Goal: Task Accomplishment & Management: Manage account settings

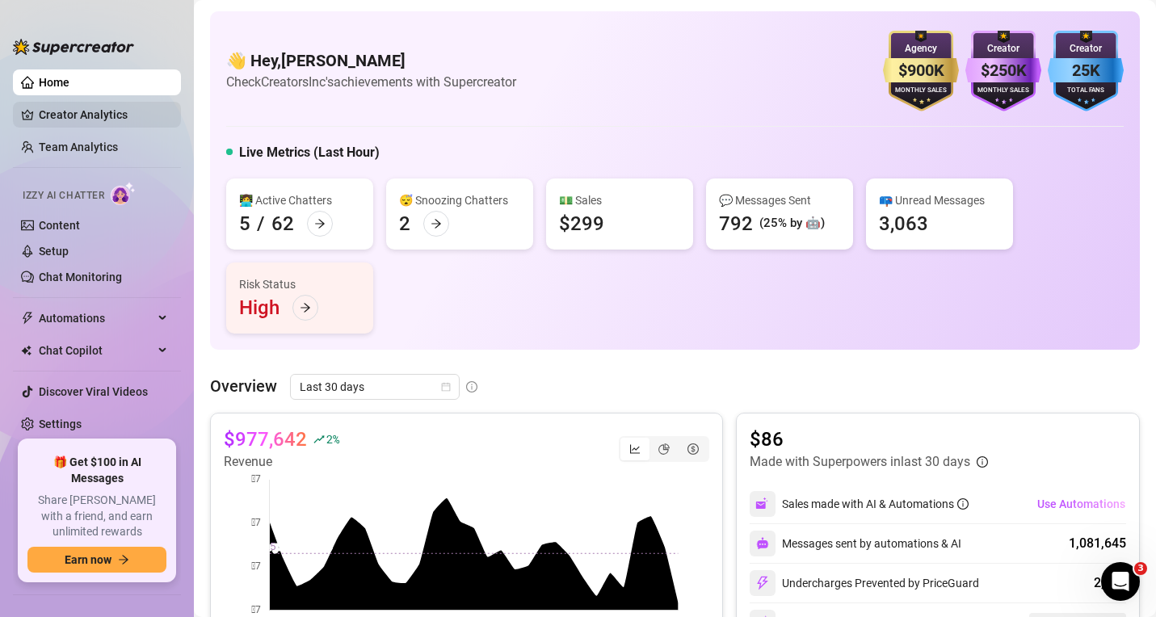
click at [70, 119] on link "Creator Analytics" at bounding box center [103, 115] width 129 height 26
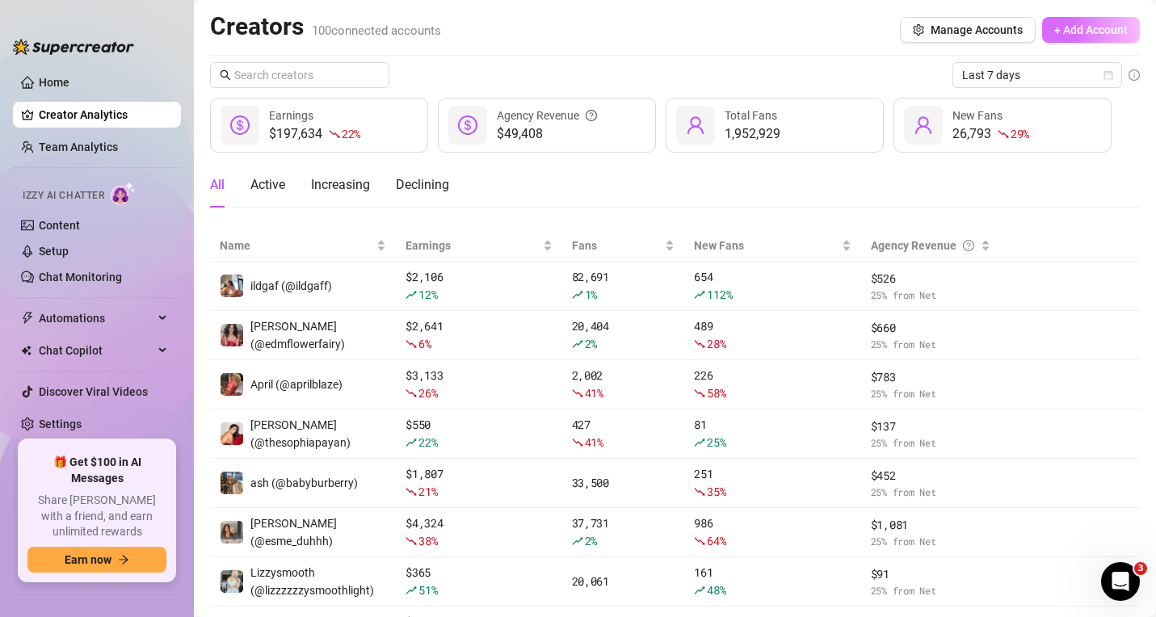
click at [1055, 27] on span "+ Add Account" at bounding box center [1092, 29] width 74 height 13
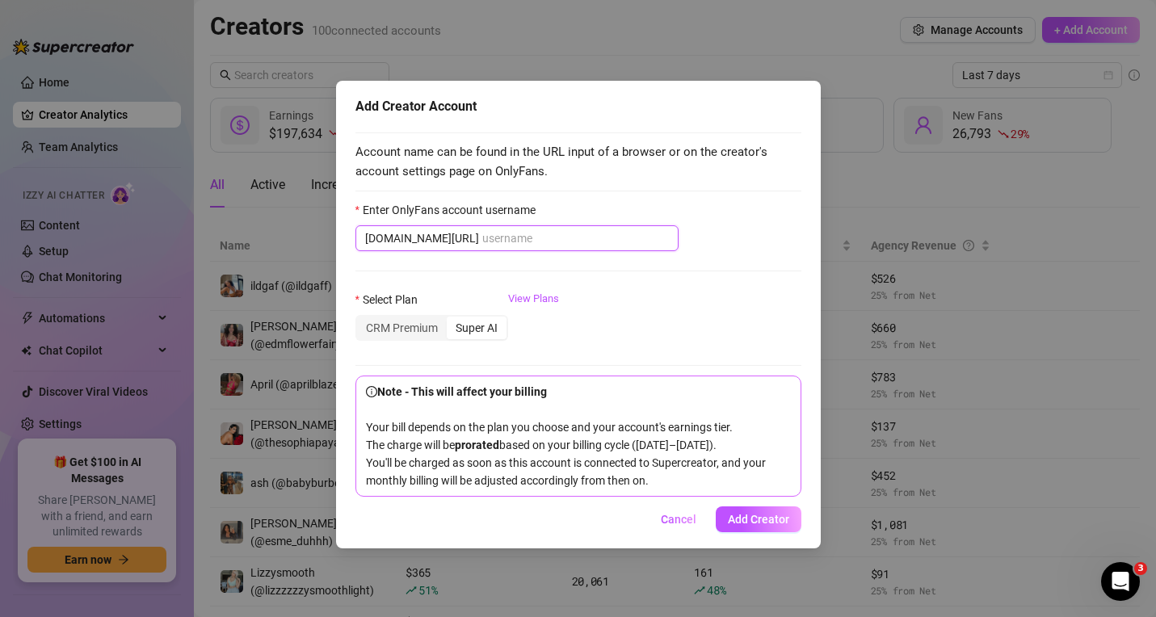
click at [545, 243] on input "Enter OnlyFans account username" at bounding box center [575, 238] width 187 height 18
paste input "juliasandoval"
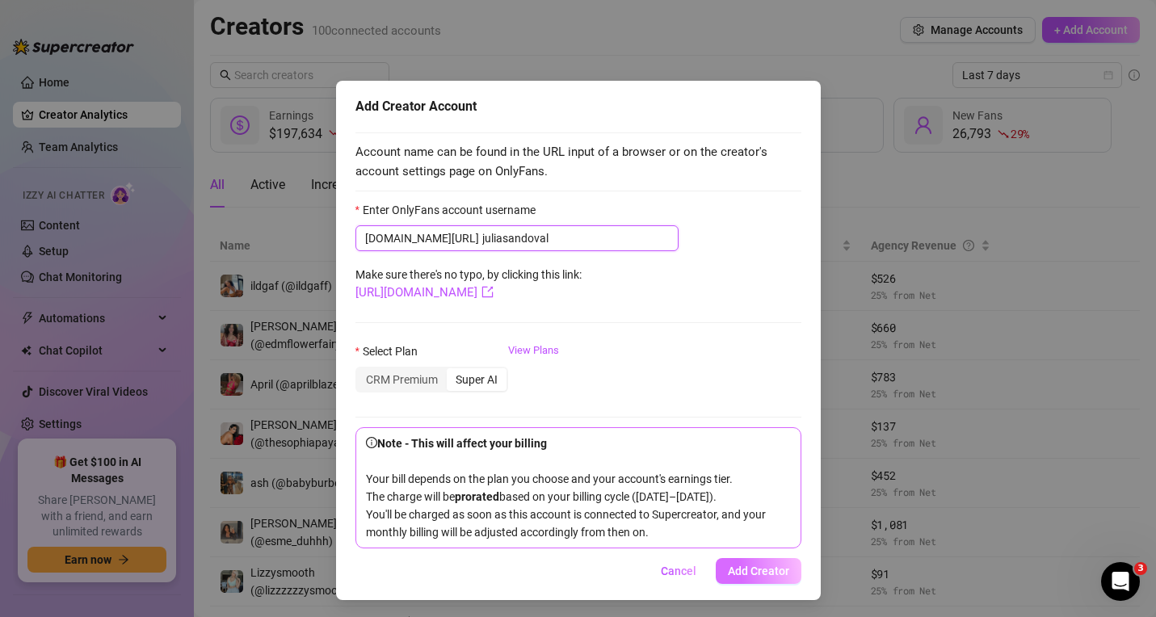
type input "juliasandoval"
click at [769, 578] on span "Add Creator" at bounding box center [758, 571] width 61 height 13
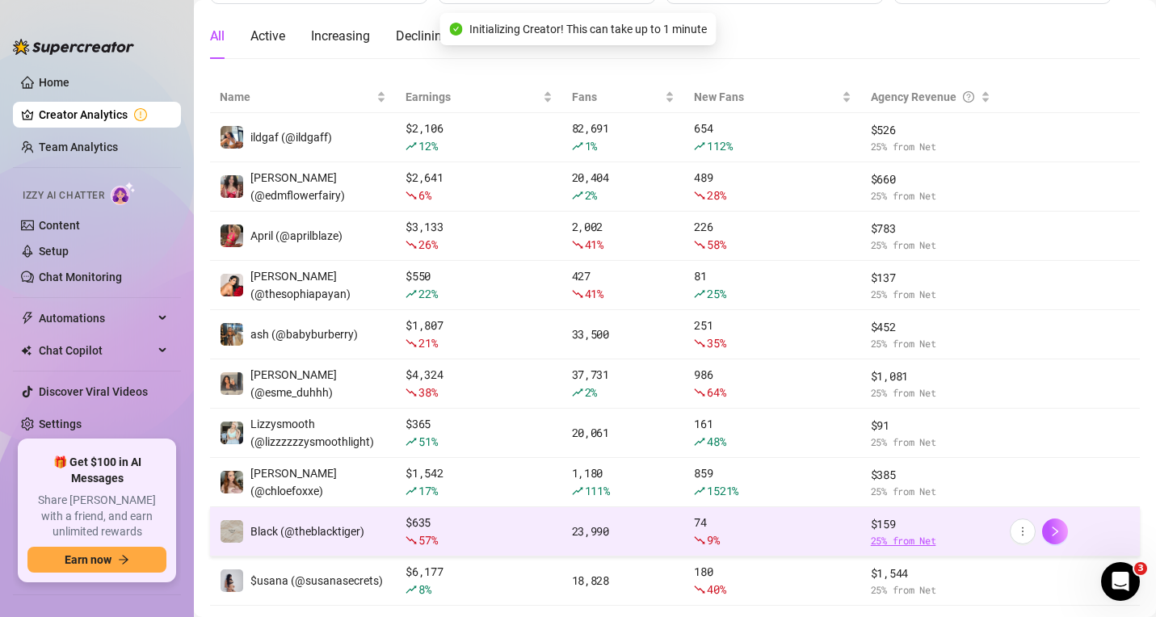
scroll to position [231, 0]
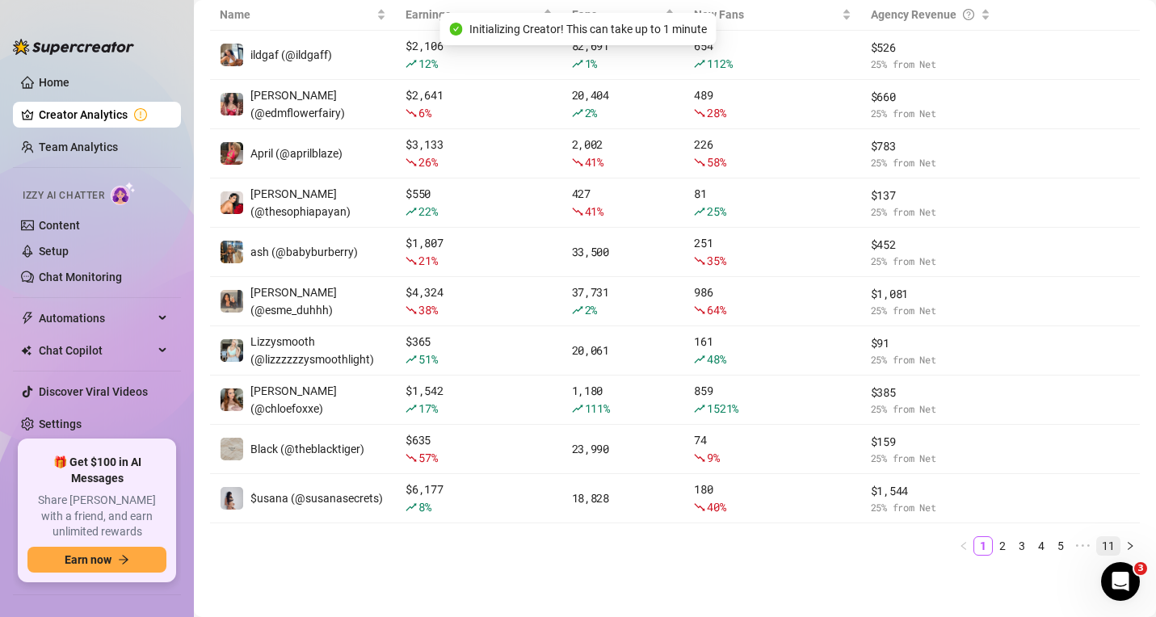
click at [1097, 550] on link "11" at bounding box center [1108, 546] width 23 height 18
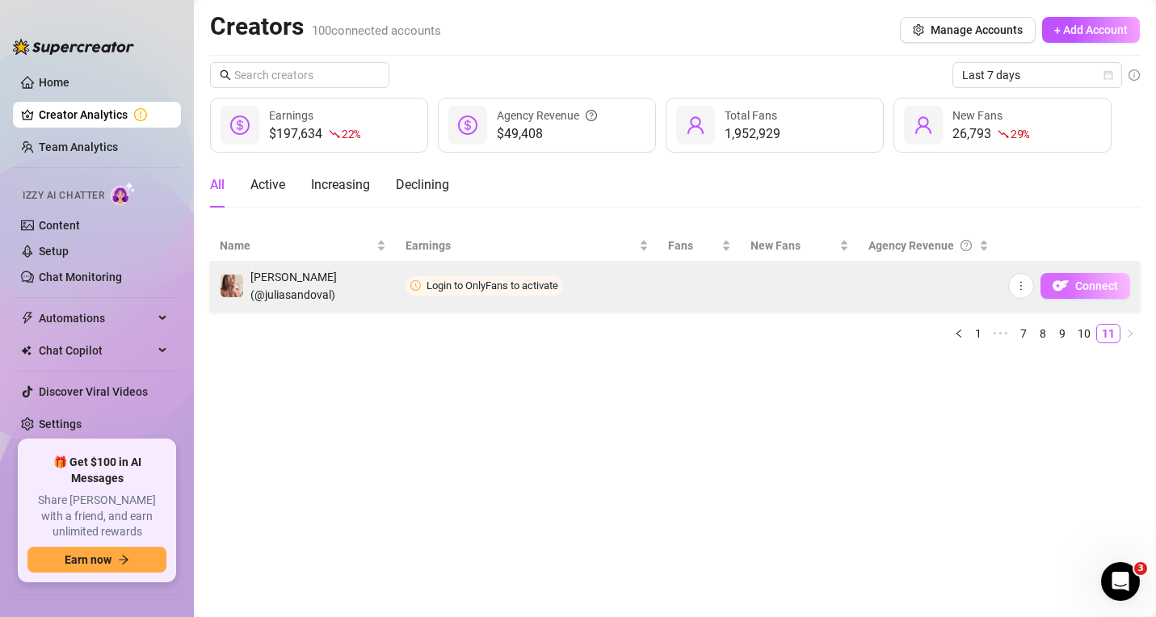
click at [1097, 293] on button "Connect" at bounding box center [1086, 286] width 90 height 26
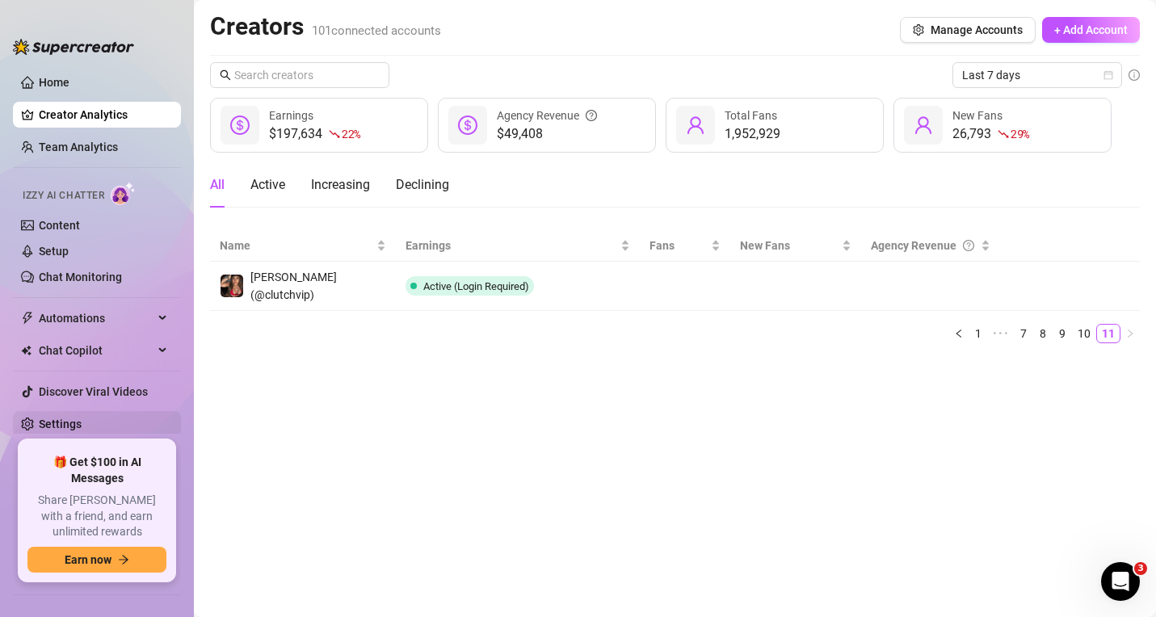
click at [70, 431] on link "Settings" at bounding box center [60, 424] width 43 height 13
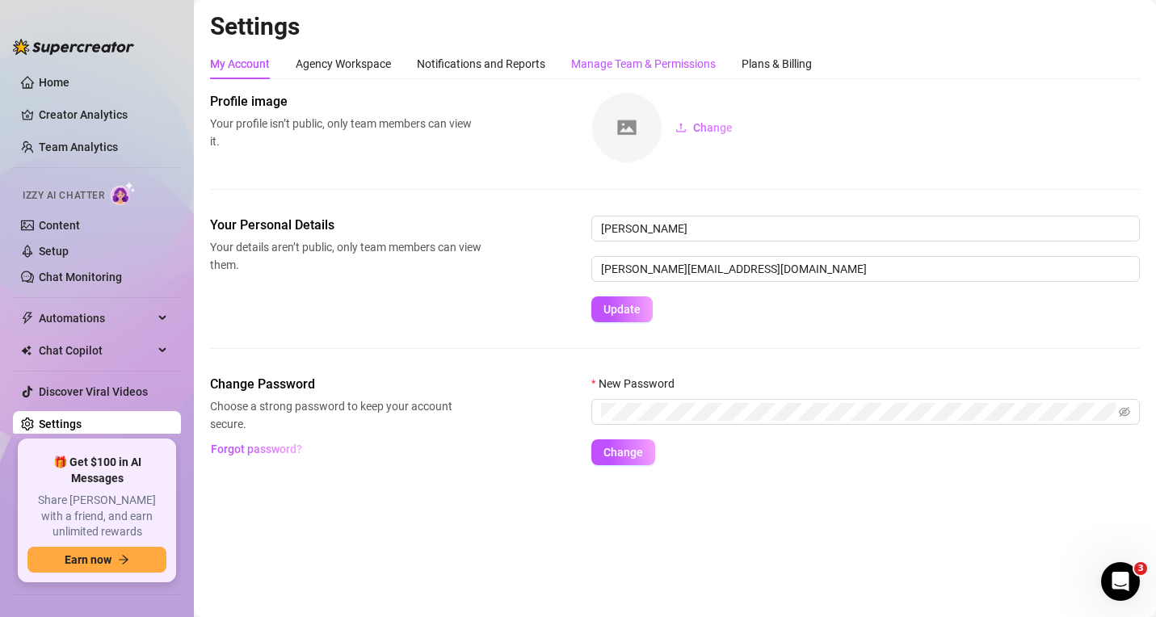
click at [632, 66] on div "Manage Team & Permissions" at bounding box center [643, 64] width 145 height 18
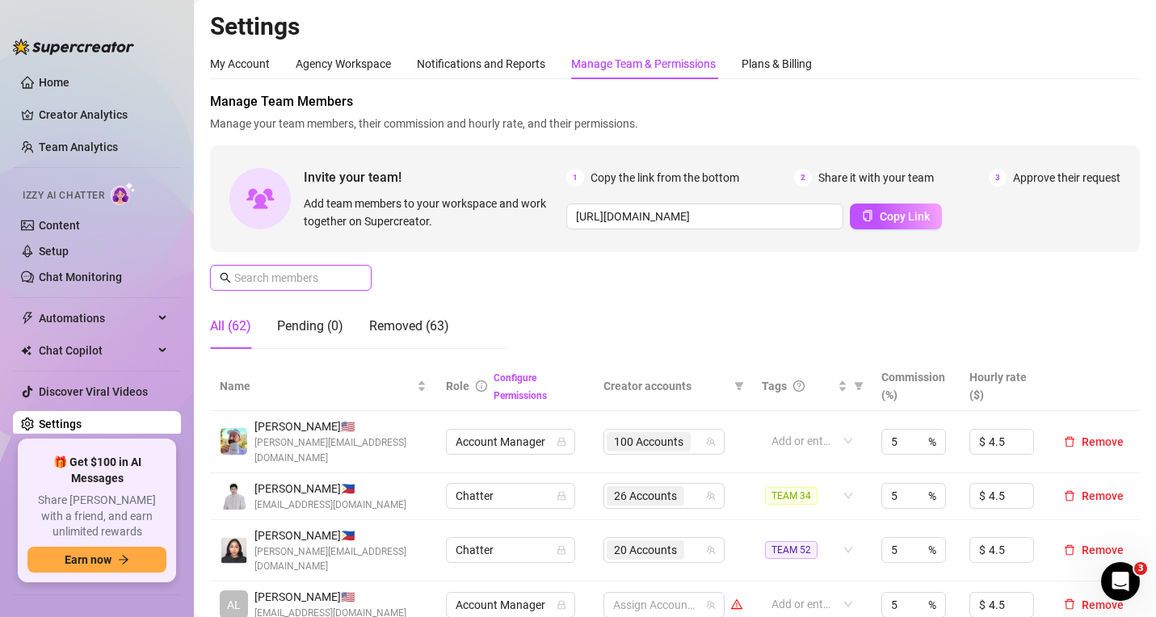
click at [259, 281] on input "text" at bounding box center [291, 278] width 115 height 18
type input "cla"
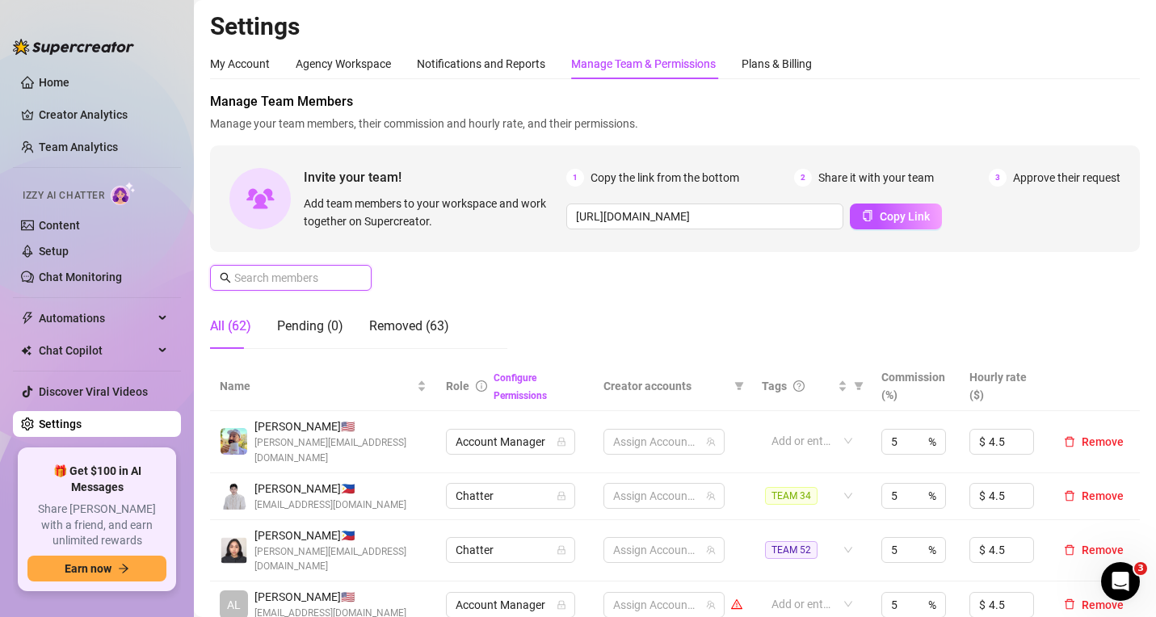
click at [297, 277] on input "text" at bounding box center [291, 278] width 115 height 18
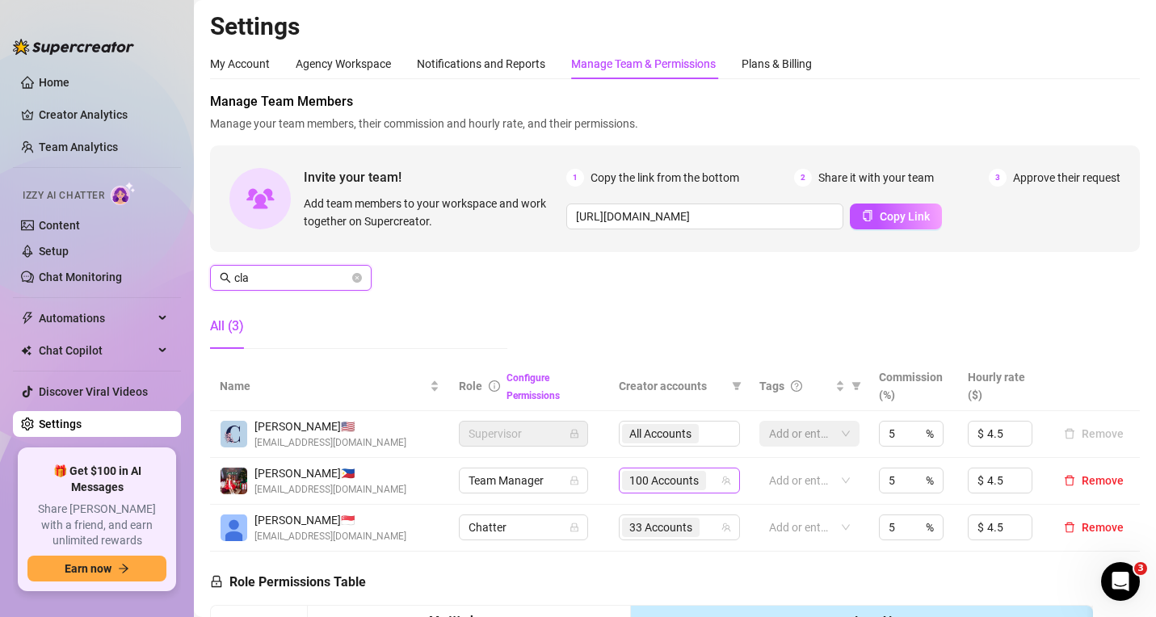
click at [722, 479] on icon "team" at bounding box center [727, 481] width 10 height 10
click at [649, 482] on span "100 Accounts" at bounding box center [663, 481] width 69 height 18
type input "cla"
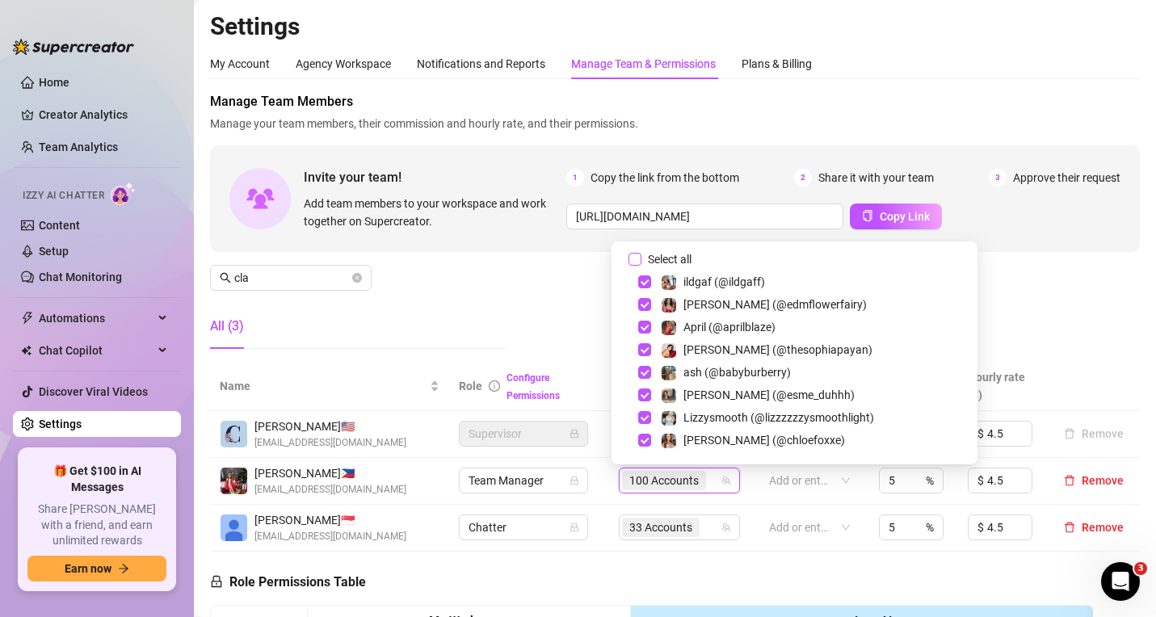
click at [642, 259] on span "Select all" at bounding box center [670, 260] width 57 height 18
click at [642, 259] on input "Select all" at bounding box center [635, 259] width 13 height 13
checkbox input "true"
click at [549, 282] on div "Manage Team Members Manage your team members, their commission and hourly rate,…" at bounding box center [675, 227] width 930 height 270
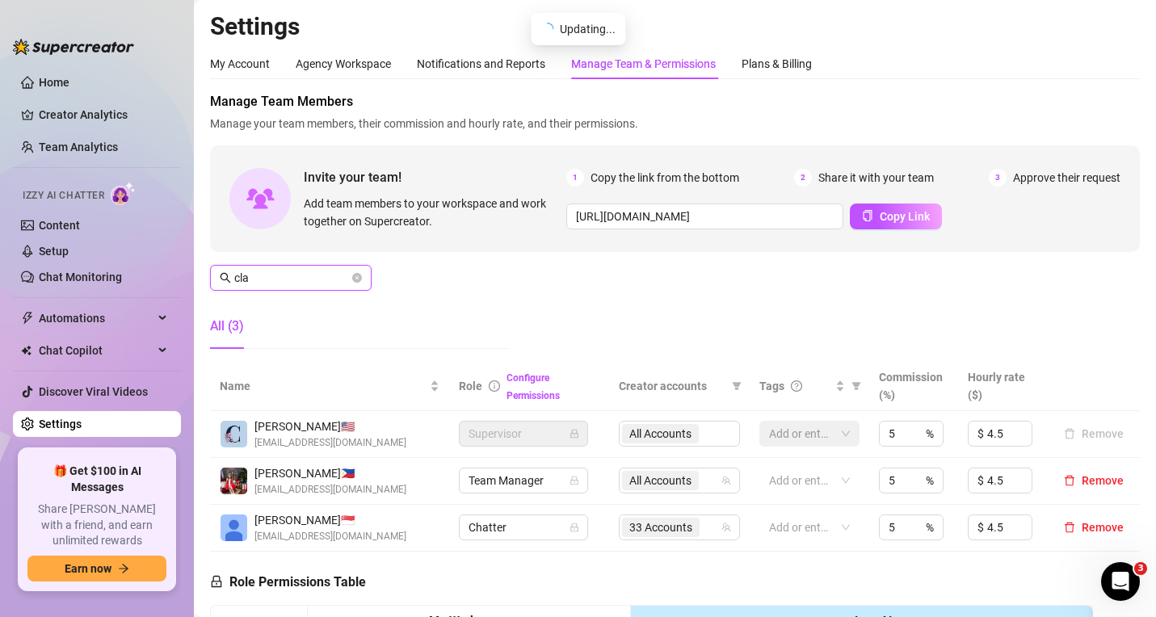
drag, startPoint x: 266, startPoint y: 277, endPoint x: 186, endPoint y: 270, distance: 80.3
click at [186, 270] on div "Home Creator Analytics Team Analytics Izzy AI Chatter Content Setup Chat Monito…" at bounding box center [578, 308] width 1156 height 617
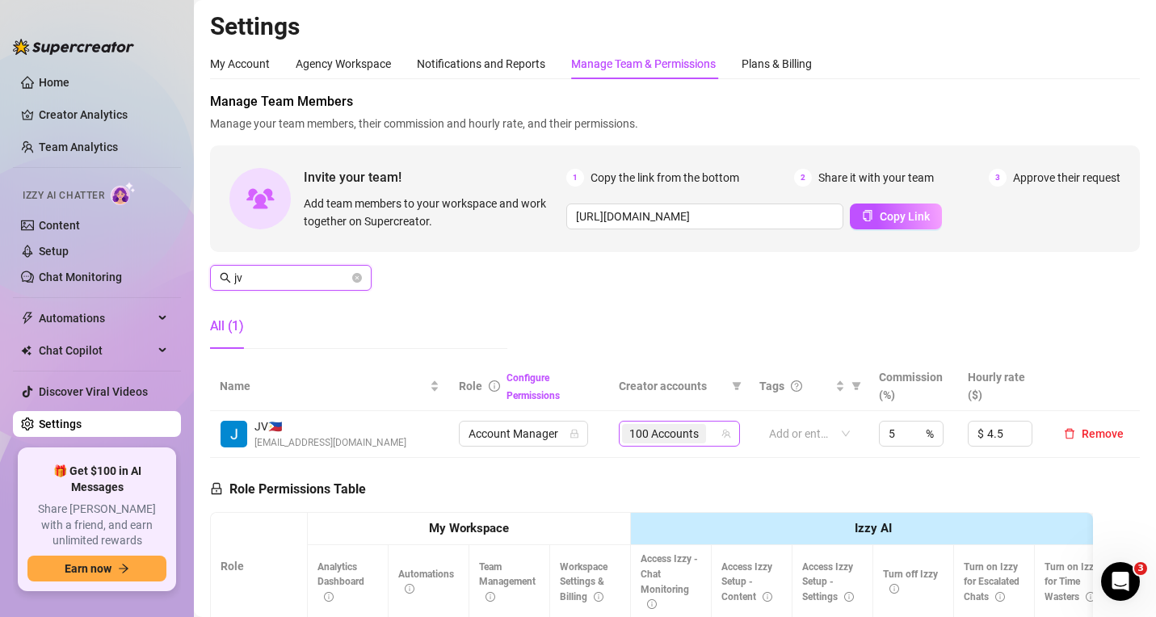
click at [638, 435] on span "100 Accounts" at bounding box center [663, 434] width 69 height 18
type input "jv"
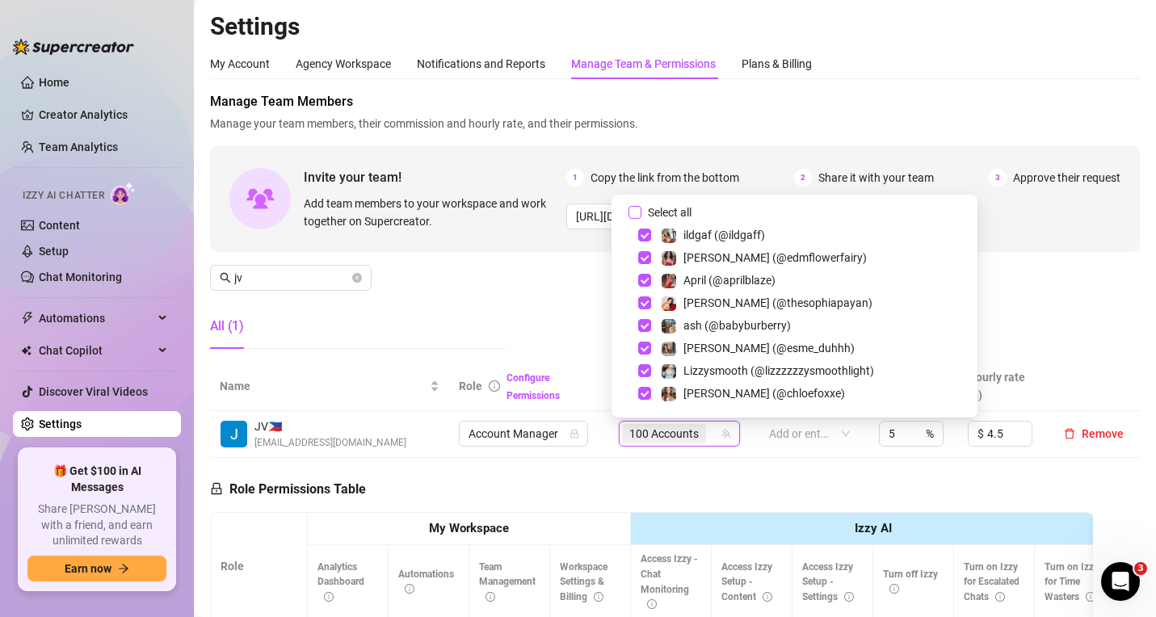
click at [641, 212] on input "Select all" at bounding box center [635, 212] width 13 height 13
checkbox input "true"
click at [499, 280] on div "Manage Team Members Manage your team members, their commission and hourly rate,…" at bounding box center [675, 227] width 930 height 270
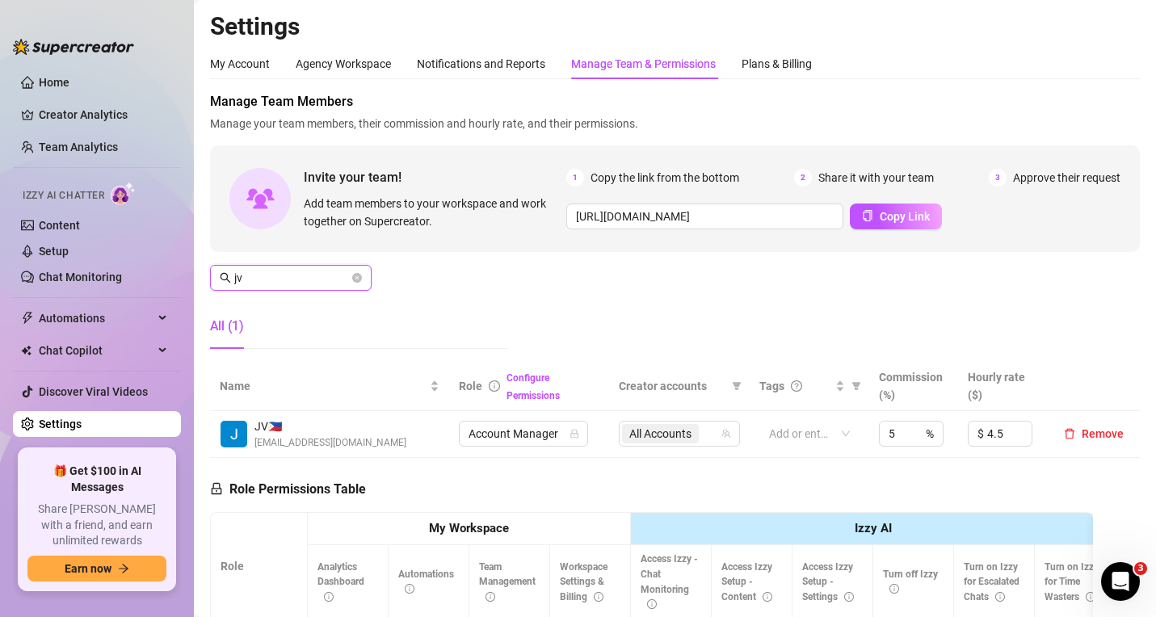
drag, startPoint x: 292, startPoint y: 272, endPoint x: 207, endPoint y: 267, distance: 85.0
click at [207, 267] on main "Settings My Account Agency Workspace Notifications and Reports Manage Team & Pe…" at bounding box center [675, 492] width 962 height 985
click at [683, 427] on span "100 Accounts" at bounding box center [663, 434] width 69 height 18
type input "gayle"
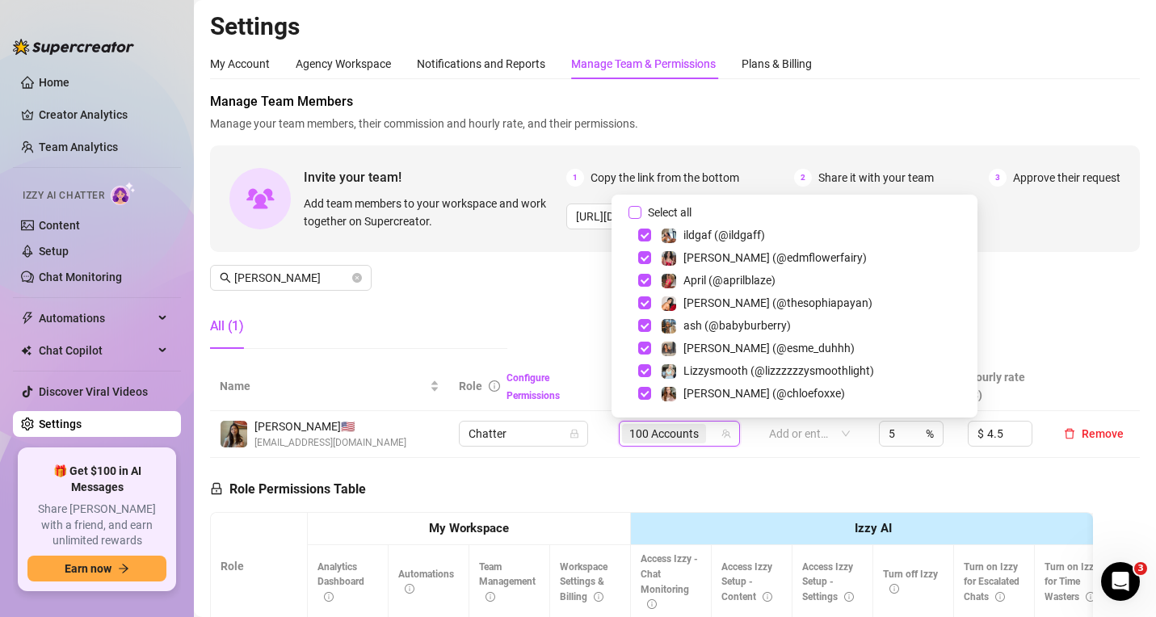
click at [638, 206] on input "Select all" at bounding box center [635, 212] width 13 height 13
checkbox input "true"
click at [457, 321] on div "All (1)" at bounding box center [358, 326] width 297 height 45
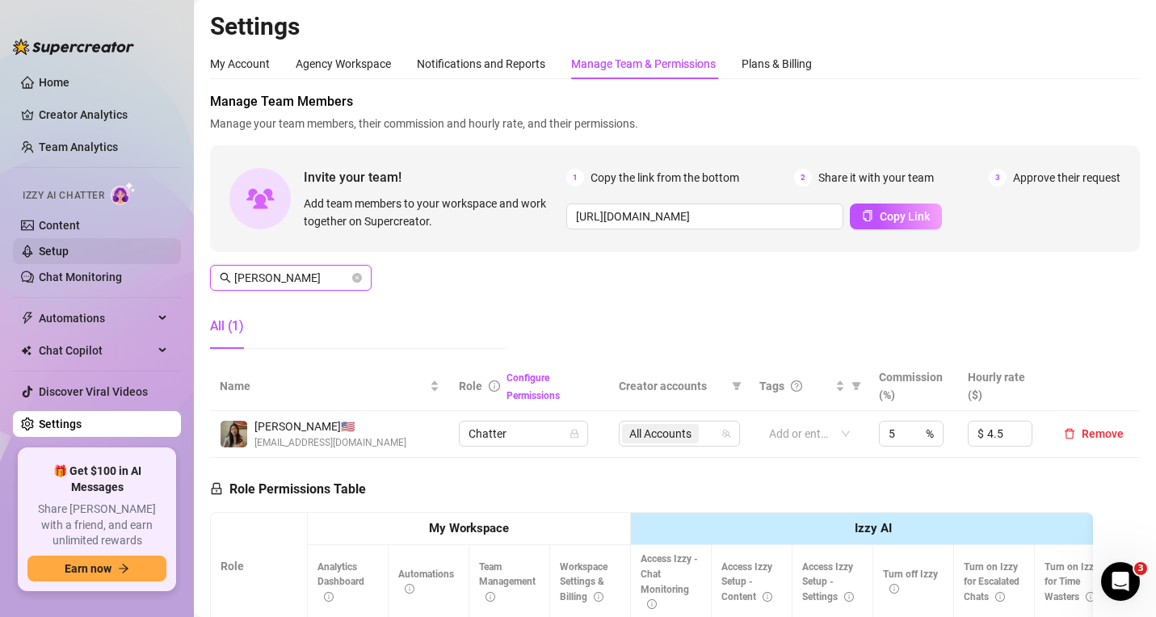
drag, startPoint x: 308, startPoint y: 282, endPoint x: 165, endPoint y: 258, distance: 145.1
click at [165, 258] on div "Home Creator Analytics Team Analytics Izzy AI Chatter Content Setup Chat Monito…" at bounding box center [578, 308] width 1156 height 617
click at [705, 443] on div "100 Accounts" at bounding box center [671, 434] width 98 height 23
type input "trish"
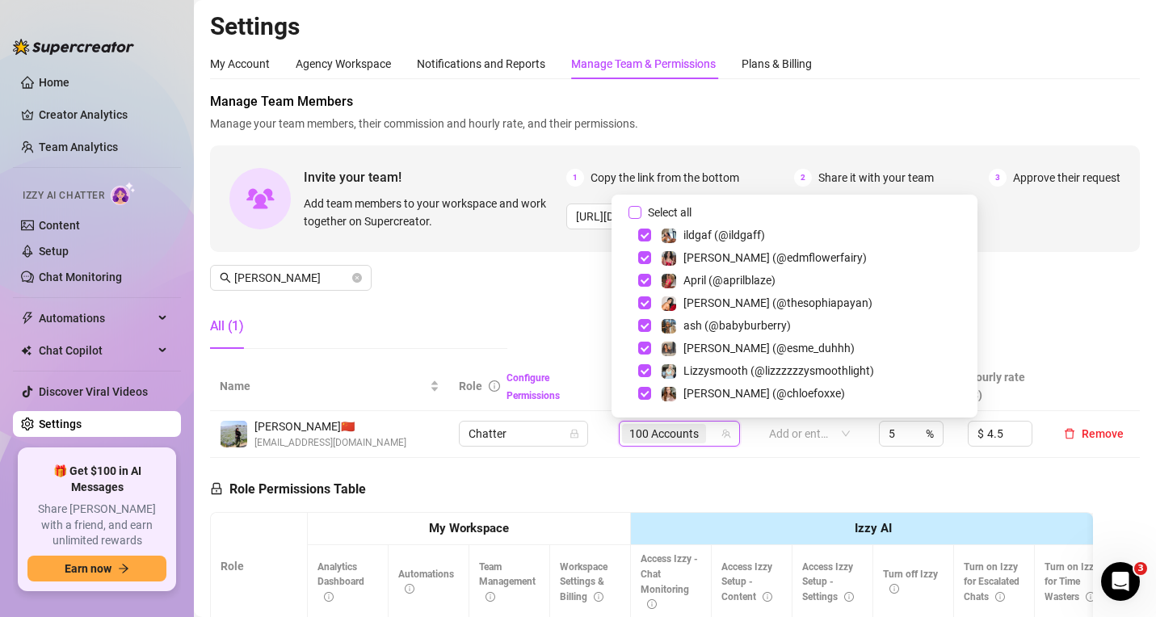
click at [639, 211] on input "Select all" at bounding box center [635, 212] width 13 height 13
checkbox input "true"
click at [489, 280] on div "Manage Team Members Manage your team members, their commission and hourly rate,…" at bounding box center [675, 227] width 930 height 270
